Goal: Information Seeking & Learning: Find specific fact

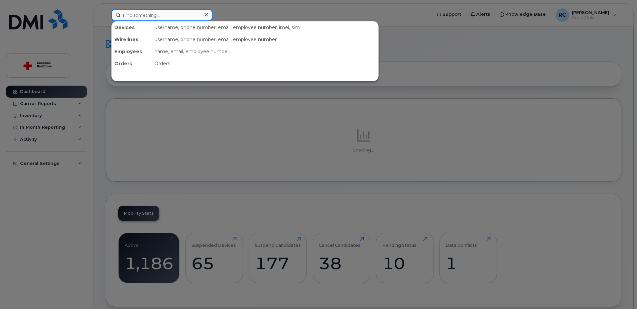
click at [155, 14] on input at bounding box center [161, 15] width 101 height 12
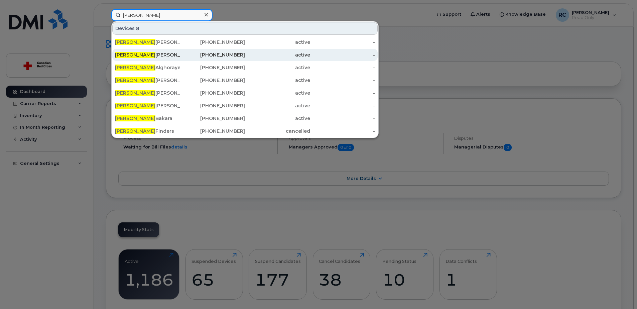
type input "[PERSON_NAME]"
click at [132, 53] on div "[PERSON_NAME]" at bounding box center [147, 54] width 65 height 7
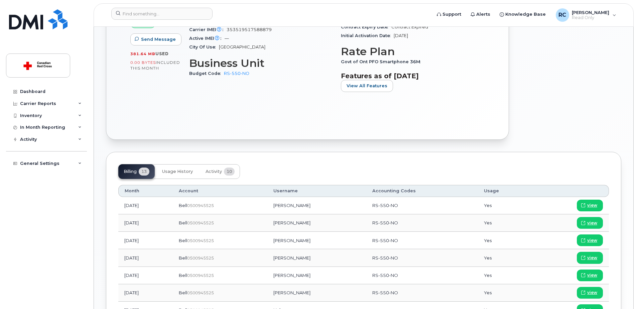
scroll to position [200, 0]
drag, startPoint x: 294, startPoint y: 204, endPoint x: 324, endPoint y: 205, distance: 30.1
click at [324, 205] on td "[PERSON_NAME]" at bounding box center [316, 204] width 99 height 17
drag, startPoint x: 324, startPoint y: 205, endPoint x: 318, endPoint y: 212, distance: 9.0
click at [318, 212] on td "[PERSON_NAME]" at bounding box center [316, 204] width 99 height 17
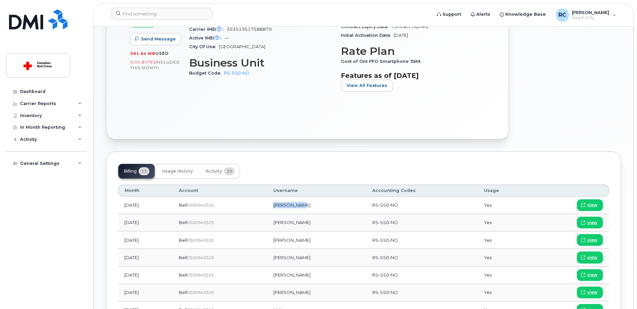
drag, startPoint x: 292, startPoint y: 205, endPoint x: 318, endPoint y: 205, distance: 26.0
click at [318, 205] on td "[PERSON_NAME]" at bounding box center [316, 204] width 99 height 17
drag, startPoint x: 318, startPoint y: 205, endPoint x: 309, endPoint y: 206, distance: 9.4
click at [309, 206] on td "[PERSON_NAME]" at bounding box center [316, 204] width 99 height 17
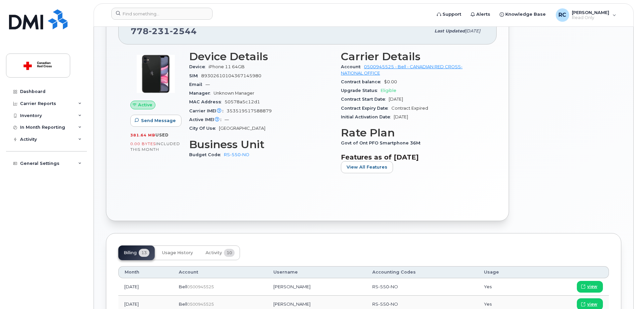
scroll to position [100, 0]
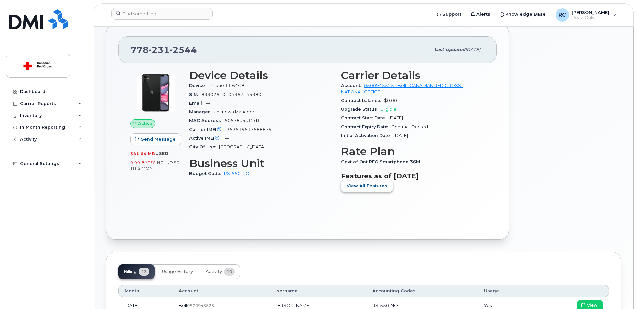
click at [371, 188] on span "View All Features" at bounding box center [366, 185] width 41 height 6
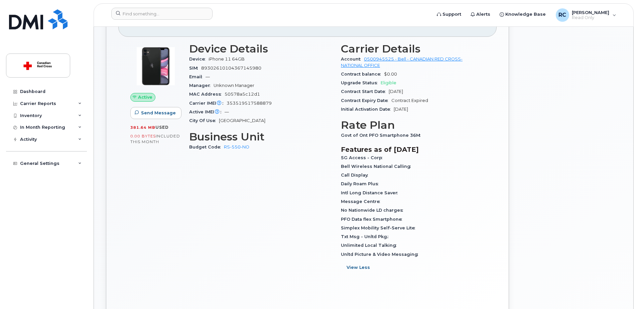
scroll to position [167, 0]
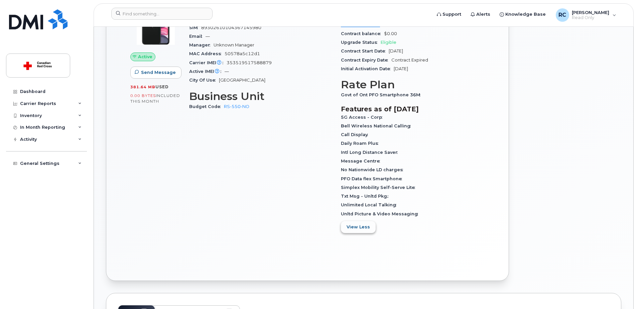
click at [364, 225] on span "View Less" at bounding box center [357, 226] width 23 height 6
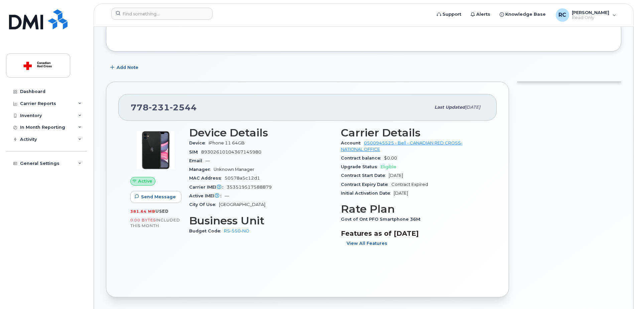
scroll to position [134, 0]
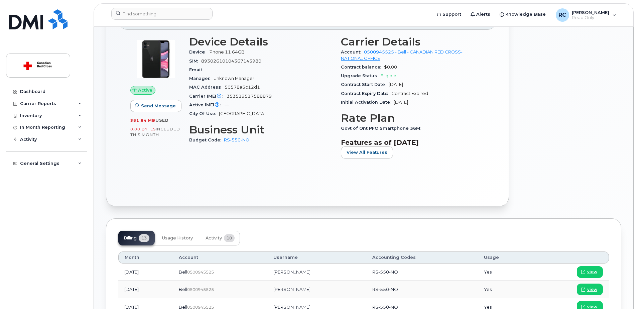
drag, startPoint x: 234, startPoint y: 271, endPoint x: 195, endPoint y: 274, distance: 39.5
click at [195, 274] on div "Bell  0500945525" at bounding box center [220, 272] width 83 height 6
copy div "Bell  0500945525"
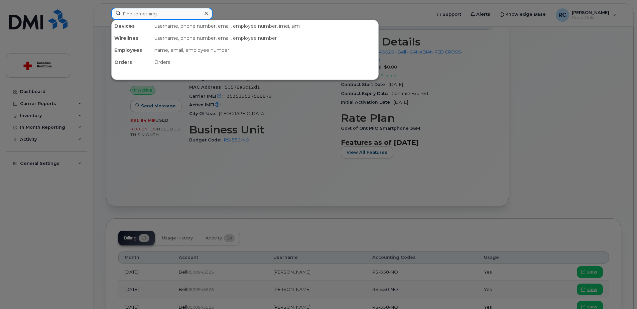
click at [141, 16] on input at bounding box center [161, 14] width 101 height 12
click at [163, 10] on input at bounding box center [161, 14] width 101 height 12
paste input "Grayson Mortimer"
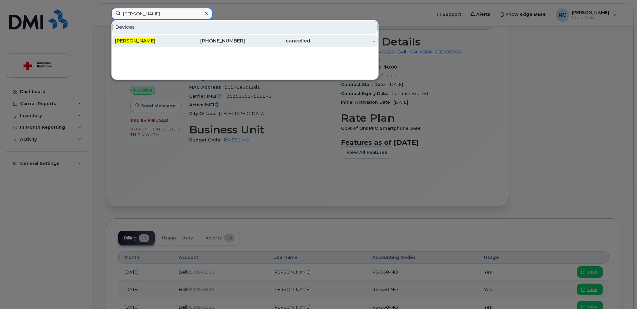
type input "Grayson Mortimer"
click at [149, 41] on span "Grayson Mortimer" at bounding box center [135, 41] width 40 height 6
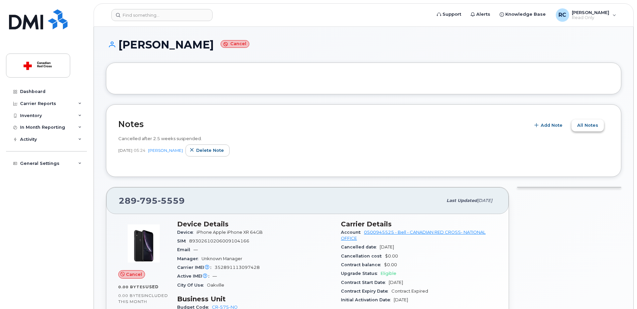
click at [594, 127] on span "All Notes" at bounding box center [587, 125] width 21 height 6
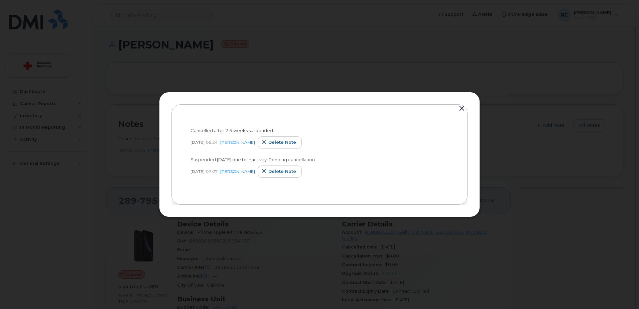
click at [461, 108] on button "button" at bounding box center [462, 108] width 10 height 9
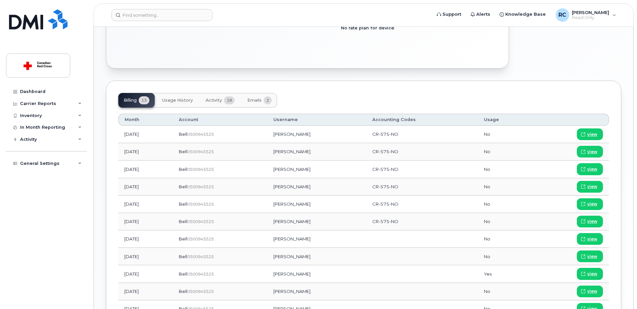
scroll to position [322, 0]
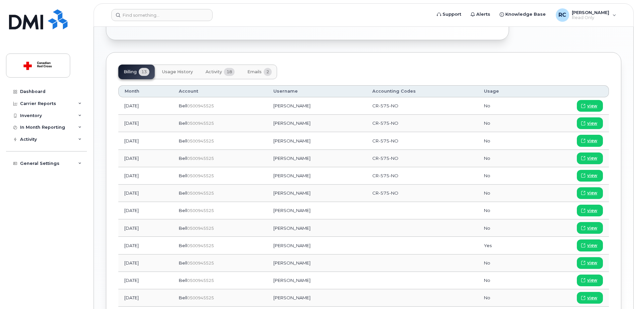
click at [191, 72] on span "Usage History" at bounding box center [177, 71] width 31 height 5
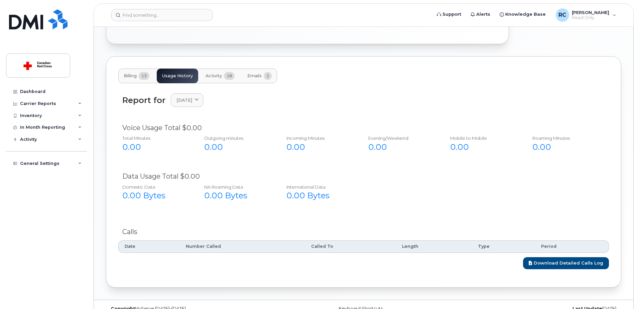
scroll to position [330, 0]
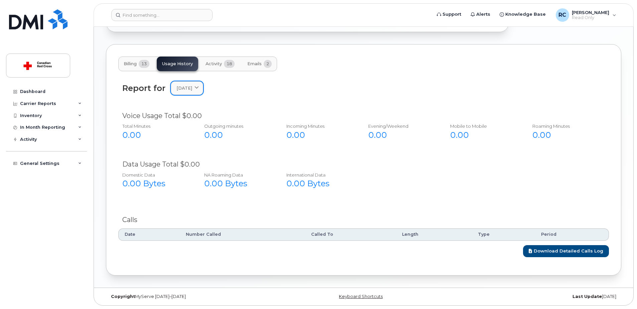
click at [200, 85] on span at bounding box center [196, 88] width 6 height 6
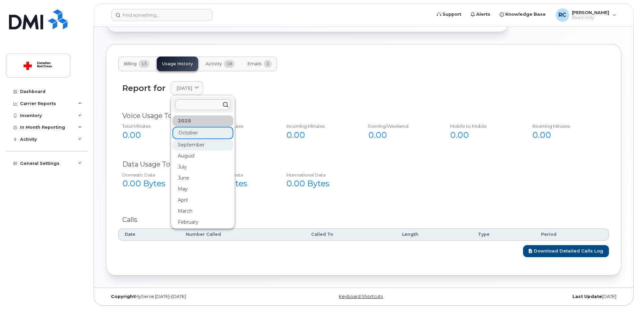
click at [195, 146] on div "September" at bounding box center [202, 144] width 61 height 11
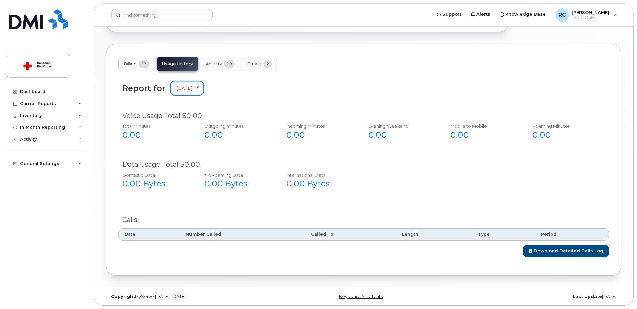
click at [192, 90] on span "September 2025" at bounding box center [184, 88] width 16 height 6
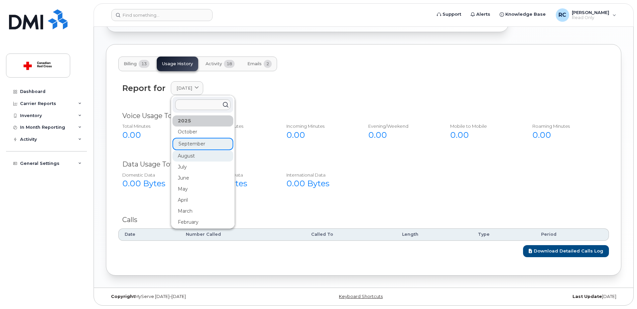
click at [188, 155] on div "August" at bounding box center [202, 155] width 61 height 11
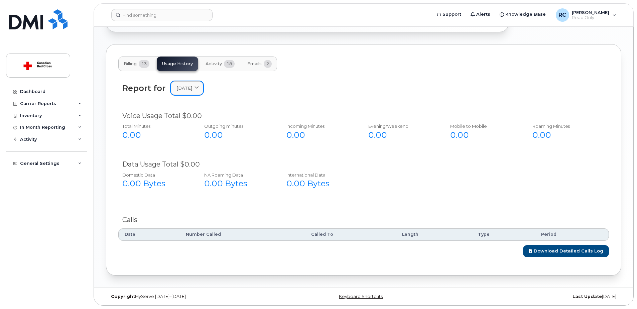
click at [192, 86] on span "August 2025" at bounding box center [184, 88] width 16 height 6
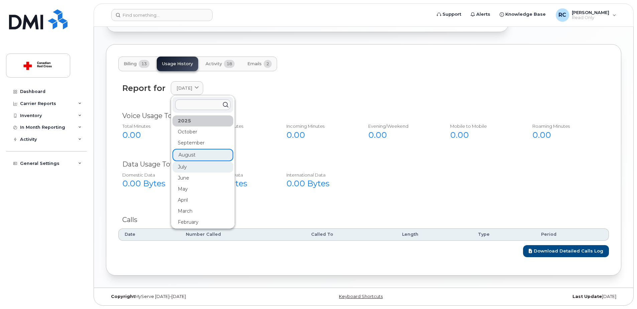
click at [182, 164] on div "July" at bounding box center [202, 166] width 61 height 11
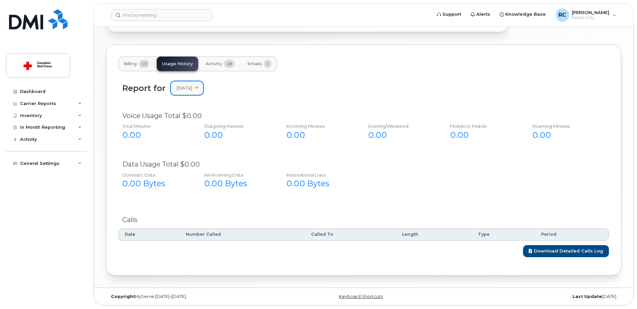
click at [192, 89] on span "July 2025" at bounding box center [184, 88] width 16 height 6
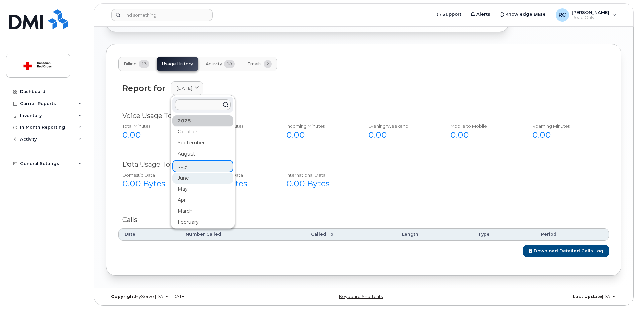
click at [182, 179] on div "June" at bounding box center [202, 177] width 61 height 11
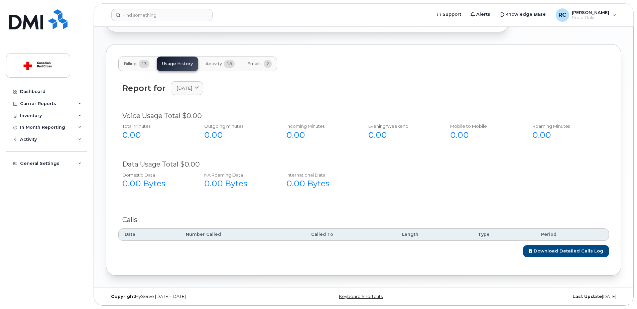
click at [185, 107] on div "Voice Usage Total $0.00 Total Minutes 0.00 Outgoing minutes 0.00 Incoming Minut…" at bounding box center [363, 129] width 490 height 44
click at [195, 92] on link "June 2025" at bounding box center [187, 88] width 32 height 14
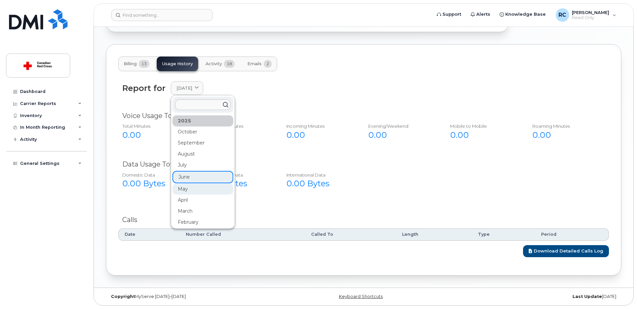
click at [186, 190] on div "May" at bounding box center [202, 188] width 61 height 11
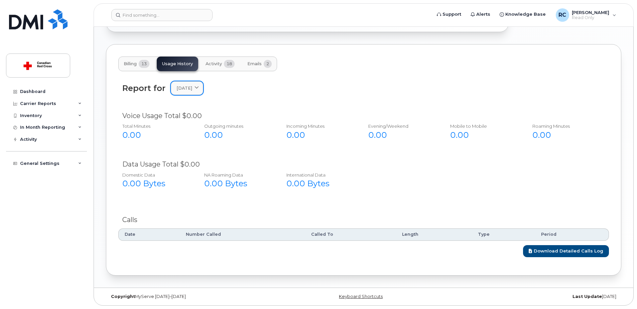
click at [188, 86] on span "May 2025" at bounding box center [184, 88] width 16 height 6
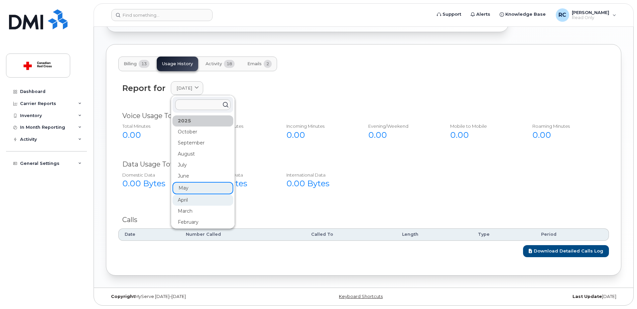
click at [181, 197] on div "April" at bounding box center [202, 199] width 61 height 11
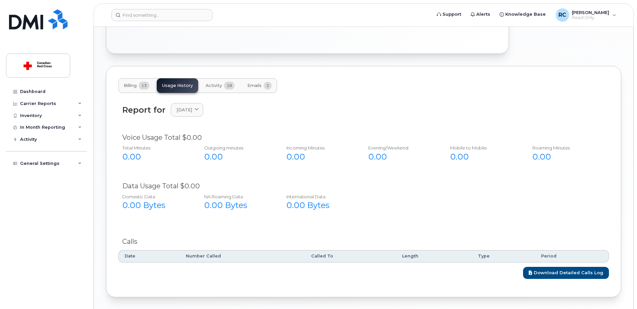
scroll to position [297, 0]
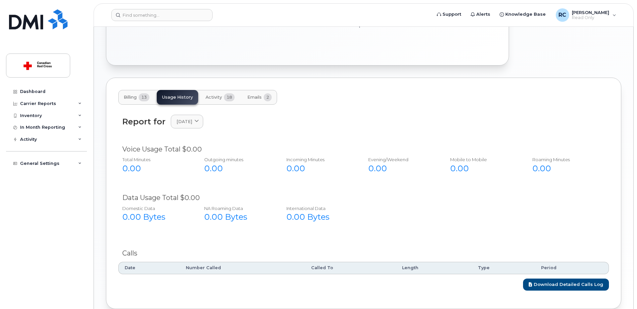
click at [136, 100] on button "Billing 13" at bounding box center [136, 97] width 36 height 15
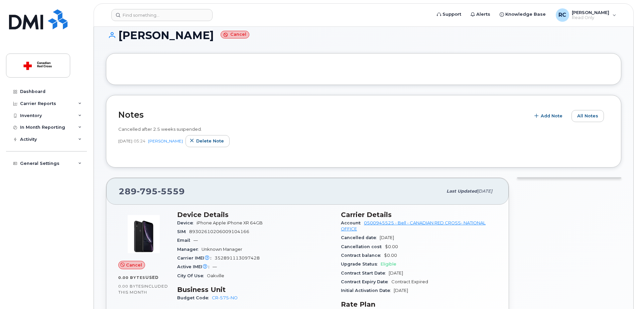
scroll to position [176, 0]
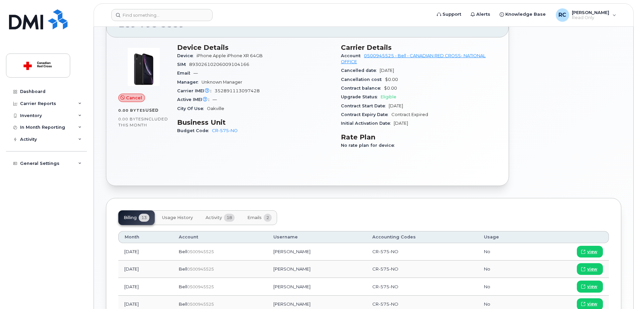
drag, startPoint x: 240, startPoint y: 250, endPoint x: 188, endPoint y: 252, distance: 52.1
click at [188, 252] on td "Bell  0500945525" at bounding box center [220, 251] width 95 height 17
copy div "Bell  0500945525"
click at [254, 240] on th "Account" at bounding box center [220, 237] width 95 height 12
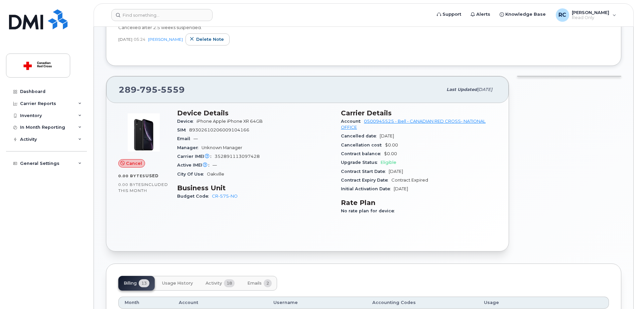
scroll to position [110, 0]
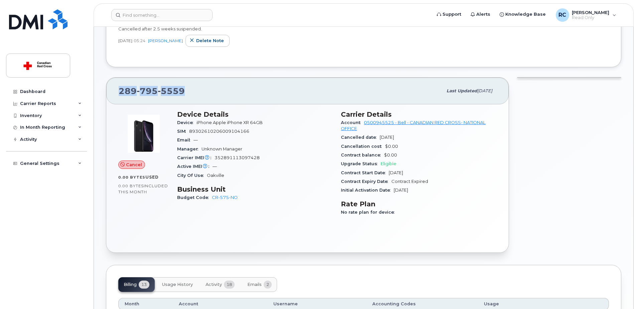
drag, startPoint x: 203, startPoint y: 90, endPoint x: 117, endPoint y: 92, distance: 85.9
click at [117, 92] on div "289 795 5559 Last updated Sep 29, 2025" at bounding box center [307, 90] width 402 height 27
copy span "289 795 5559"
click at [211, 91] on div "289 795 5559" at bounding box center [281, 91] width 324 height 14
